Goal: Task Accomplishment & Management: Complete application form

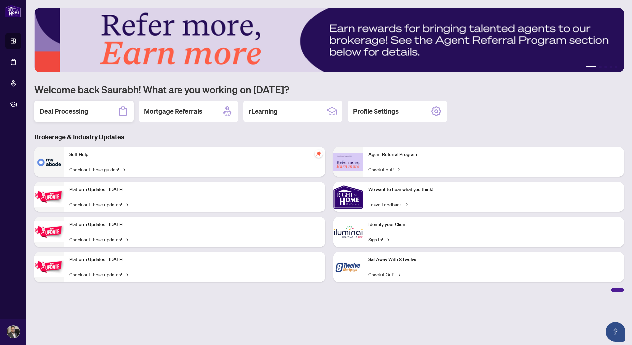
click at [100, 112] on div "Deal Processing" at bounding box center [83, 111] width 99 height 21
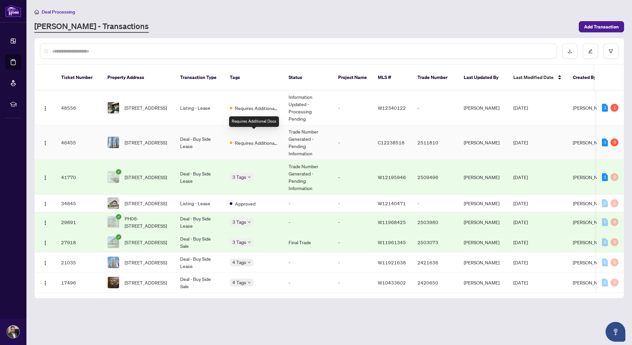
click at [273, 139] on span "Requires Additional Docs" at bounding box center [256, 142] width 43 height 7
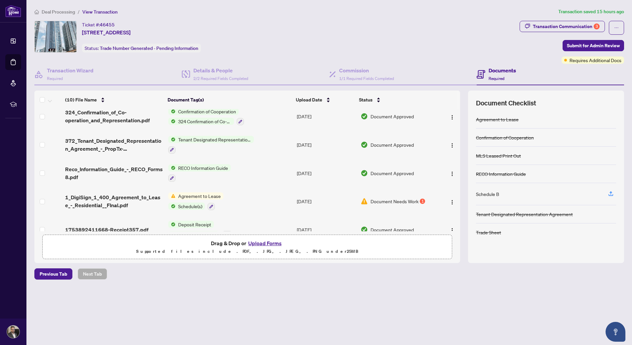
scroll to position [162, 0]
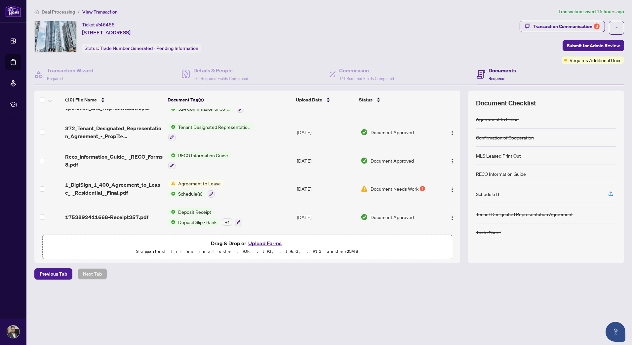
click at [390, 186] on span "Document Needs Work" at bounding box center [394, 188] width 48 height 7
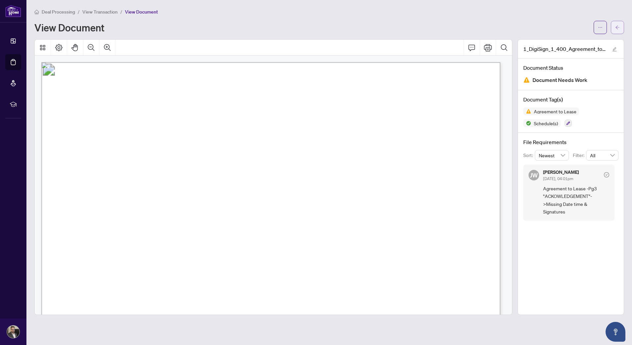
click at [619, 27] on icon "arrow-left" at bounding box center [617, 27] width 5 height 5
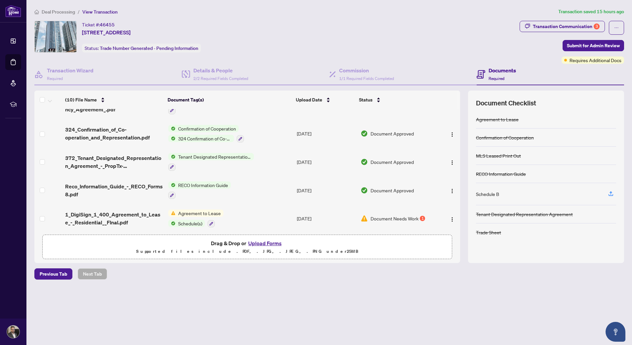
scroll to position [162, 0]
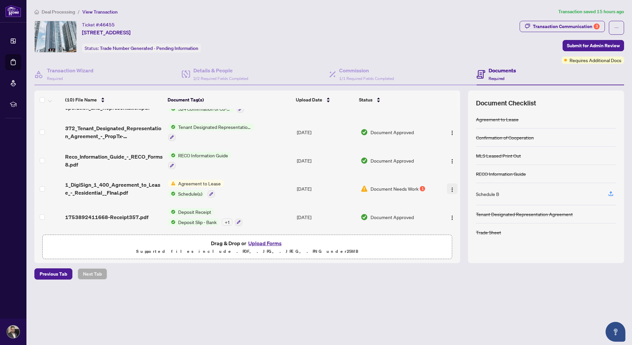
click at [450, 189] on img "button" at bounding box center [451, 189] width 5 height 5
click at [472, 262] on span "Archive" at bounding box center [481, 262] width 63 height 7
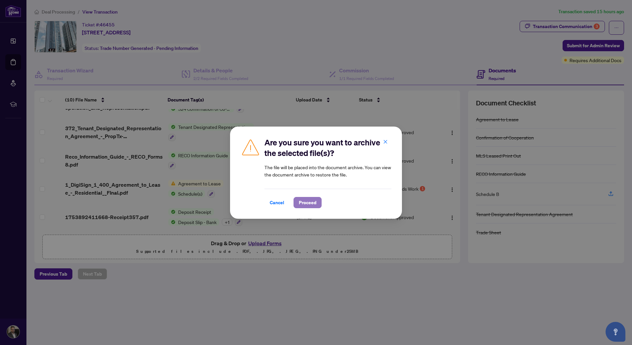
click at [310, 205] on span "Proceed" at bounding box center [308, 202] width 18 height 11
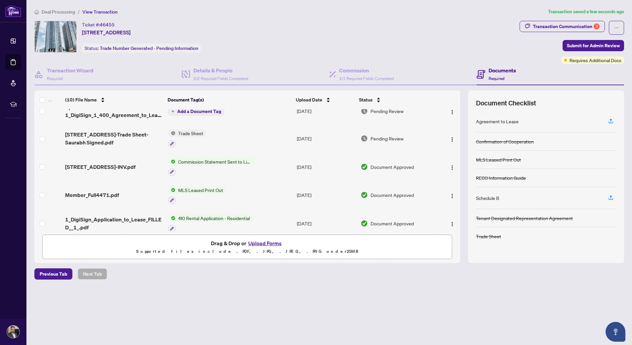
scroll to position [0, 0]
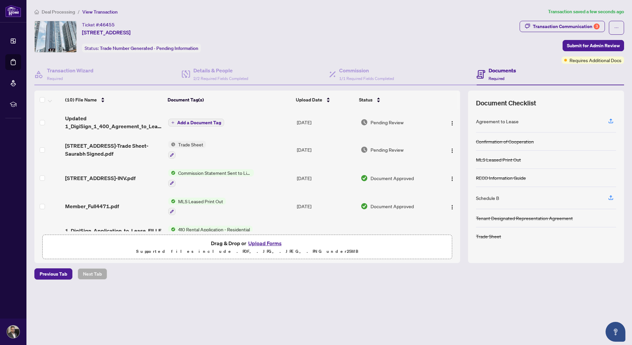
click at [194, 120] on span "Add a Document Tag" at bounding box center [199, 122] width 44 height 5
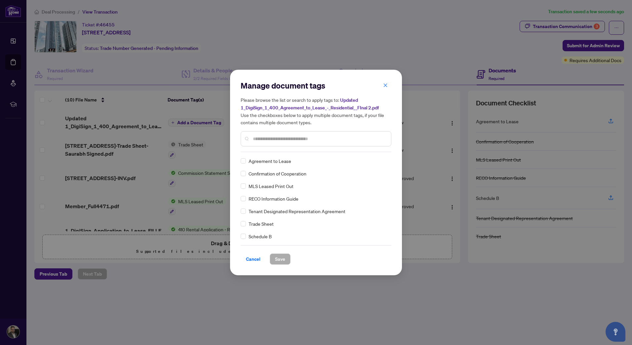
click at [258, 149] on div "Manage document tags Please browse the list or search to apply tags to: Updated…" at bounding box center [316, 116] width 151 height 72
click at [261, 138] on input "text" at bounding box center [319, 138] width 133 height 7
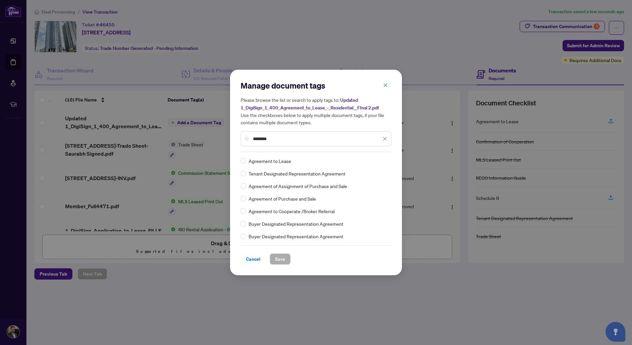
type input "********"
click at [285, 261] on button "Save" at bounding box center [280, 258] width 21 height 11
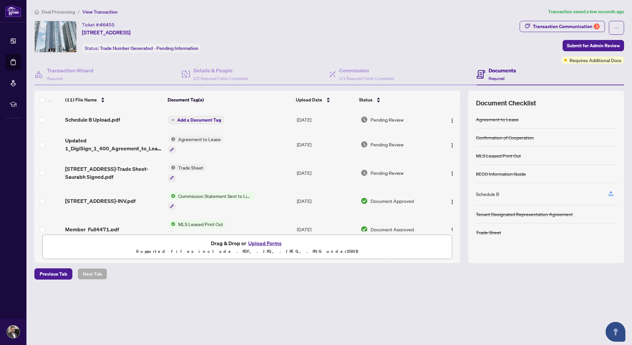
click at [197, 118] on span "Add a Document Tag" at bounding box center [199, 120] width 44 height 5
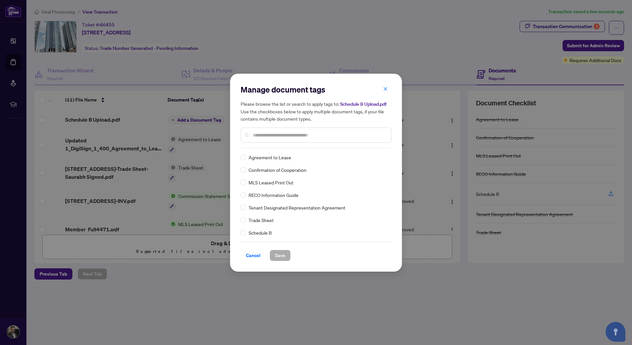
click at [272, 147] on div "Manage document tags Please browse the list or search to apply tags to: Schedul…" at bounding box center [316, 116] width 151 height 64
click at [276, 137] on input "text" at bounding box center [319, 135] width 133 height 7
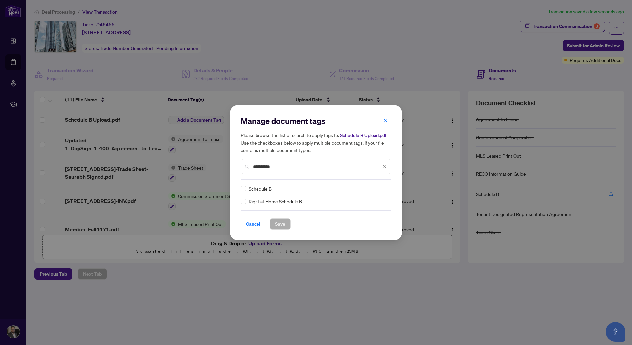
type input "**********"
click at [282, 222] on span "Save" at bounding box center [280, 224] width 10 height 11
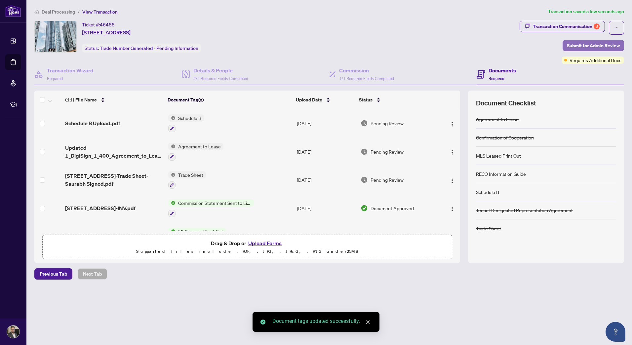
click at [589, 45] on span "Submit for Admin Review" at bounding box center [593, 45] width 53 height 11
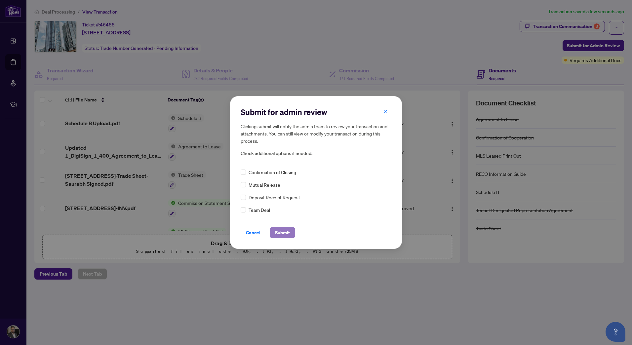
click at [287, 233] on span "Submit" at bounding box center [282, 232] width 15 height 11
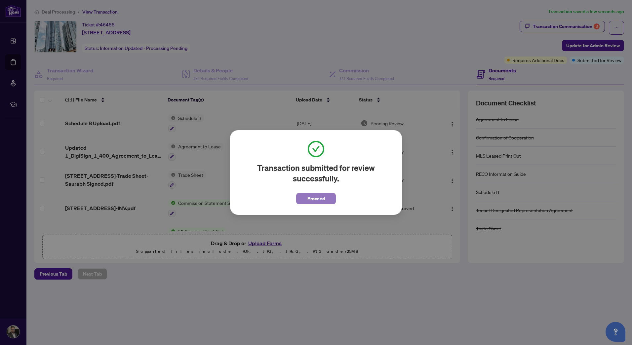
click at [321, 198] on span "Proceed" at bounding box center [316, 198] width 18 height 11
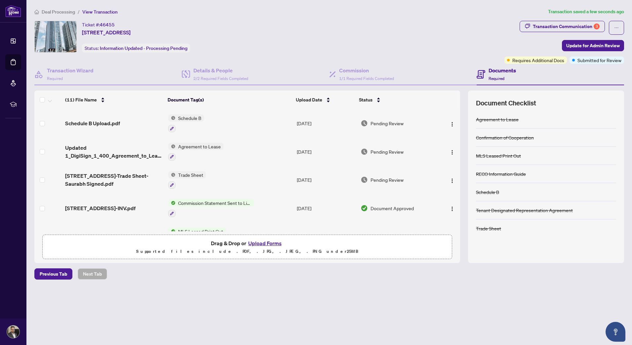
click at [66, 13] on span "Deal Processing" at bounding box center [58, 12] width 33 height 6
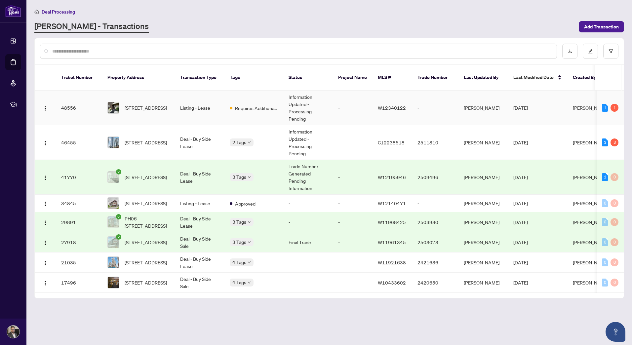
click at [201, 98] on td "Listing - Lease" at bounding box center [200, 108] width 50 height 35
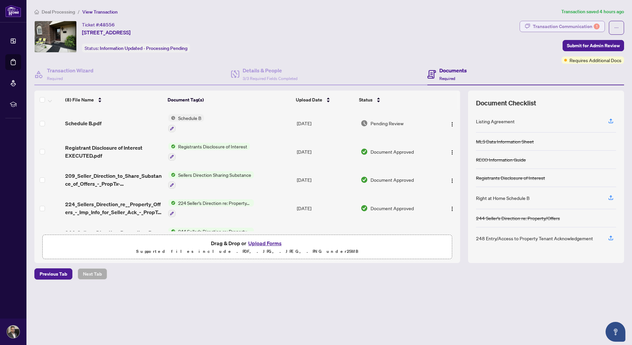
click at [592, 26] on div "Transaction Communication 1" at bounding box center [566, 26] width 67 height 11
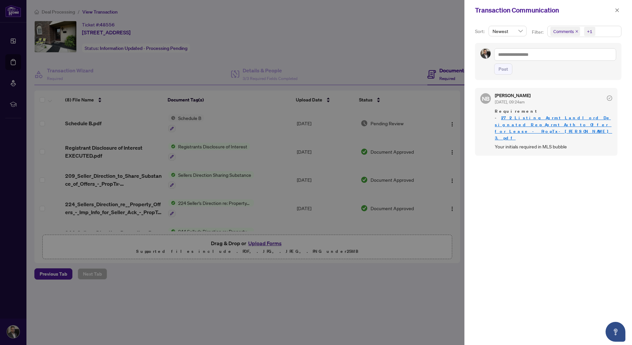
click at [402, 317] on div at bounding box center [316, 172] width 632 height 345
click at [617, 9] on icon "close" at bounding box center [617, 10] width 5 height 5
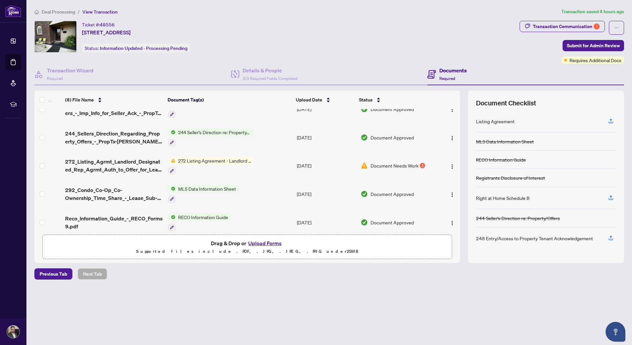
scroll to position [105, 0]
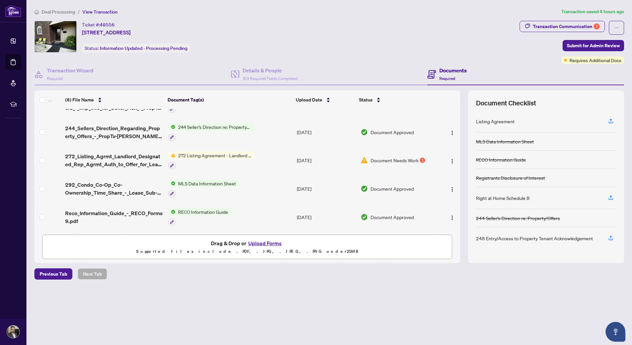
click at [398, 159] on span "Document Needs Work" at bounding box center [394, 160] width 48 height 7
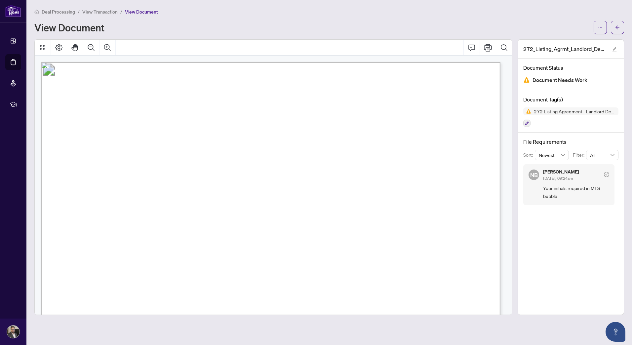
click at [199, 148] on span "This is a Multiple Listing Service® Agreement" at bounding box center [136, 152] width 128 height 8
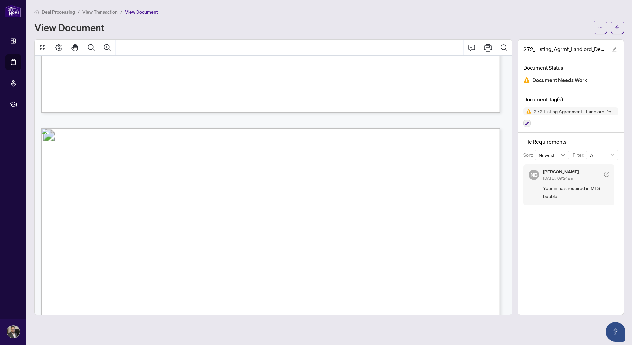
scroll to position [2322, 0]
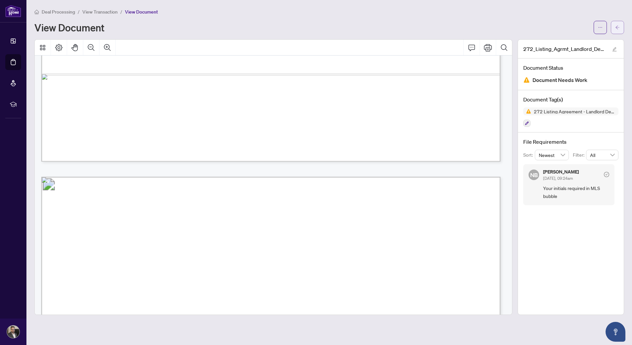
click at [618, 29] on icon "arrow-left" at bounding box center [617, 27] width 5 height 5
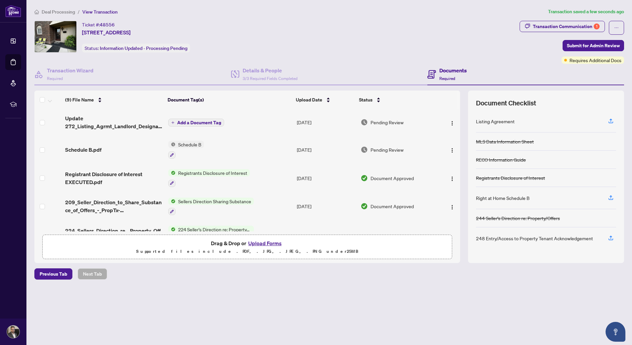
click at [197, 120] on span "Add a Document Tag" at bounding box center [199, 122] width 44 height 5
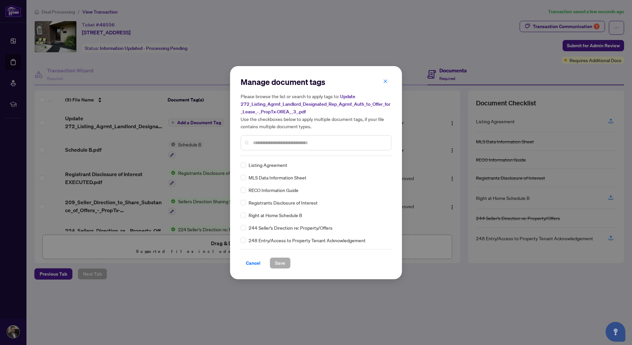
click at [266, 154] on div "Manage document tags Please browse the list or search to apply tags to: Update …" at bounding box center [316, 116] width 151 height 79
click at [270, 145] on input "text" at bounding box center [319, 142] width 133 height 7
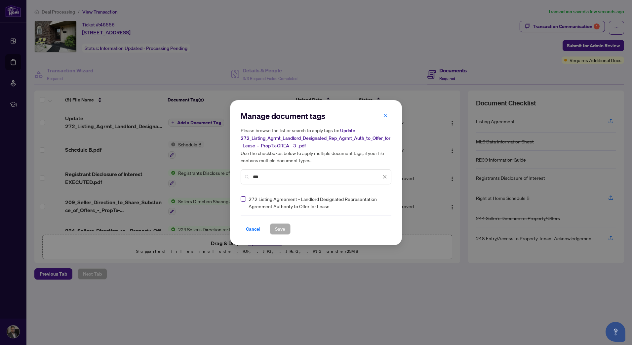
type input "***"
click at [278, 228] on span "Save" at bounding box center [280, 229] width 10 height 11
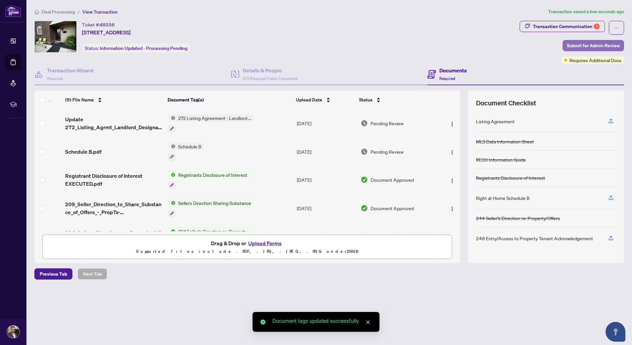
click at [601, 45] on span "Submit for Admin Review" at bounding box center [593, 45] width 53 height 11
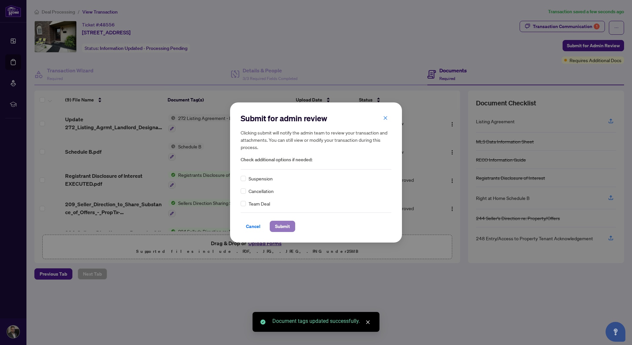
click at [282, 227] on span "Submit" at bounding box center [282, 226] width 15 height 11
